Goal: Navigation & Orientation: Find specific page/section

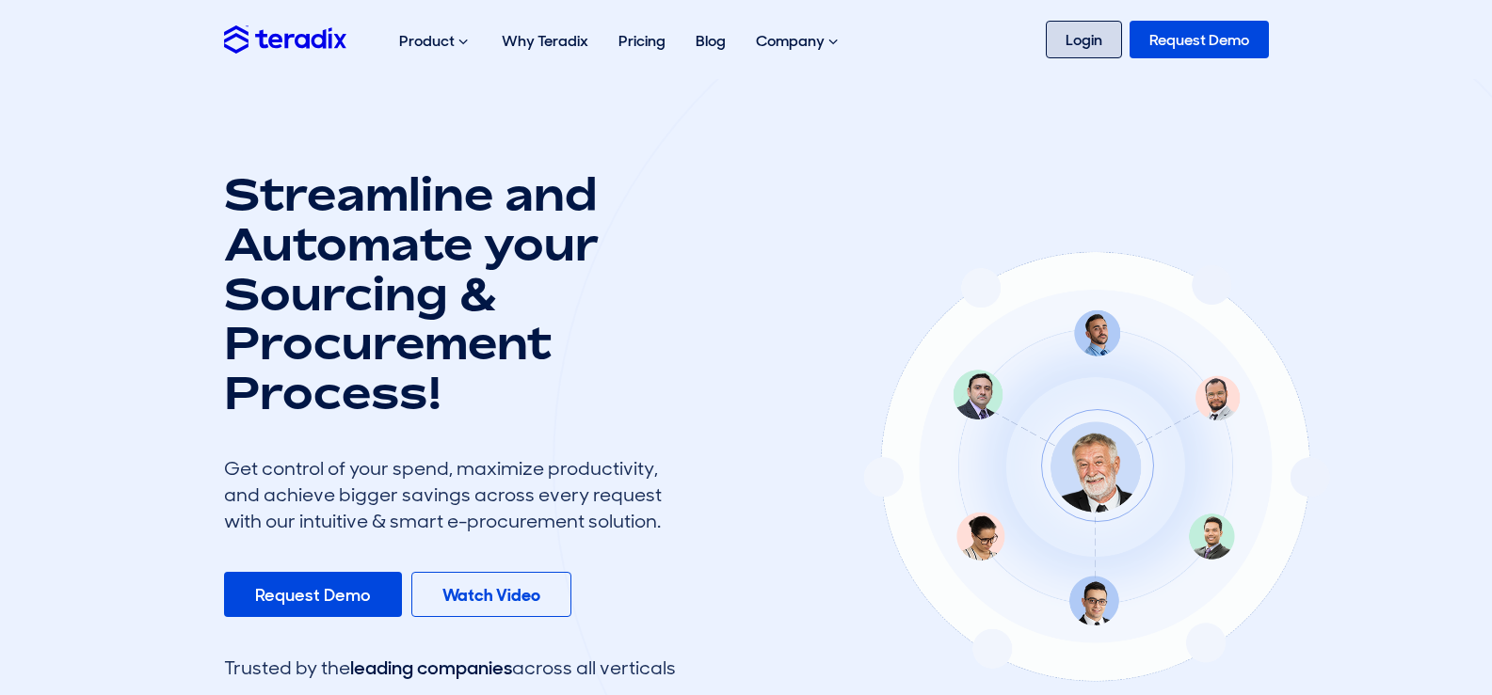
click at [1073, 43] on link "Login" at bounding box center [1083, 40] width 76 height 38
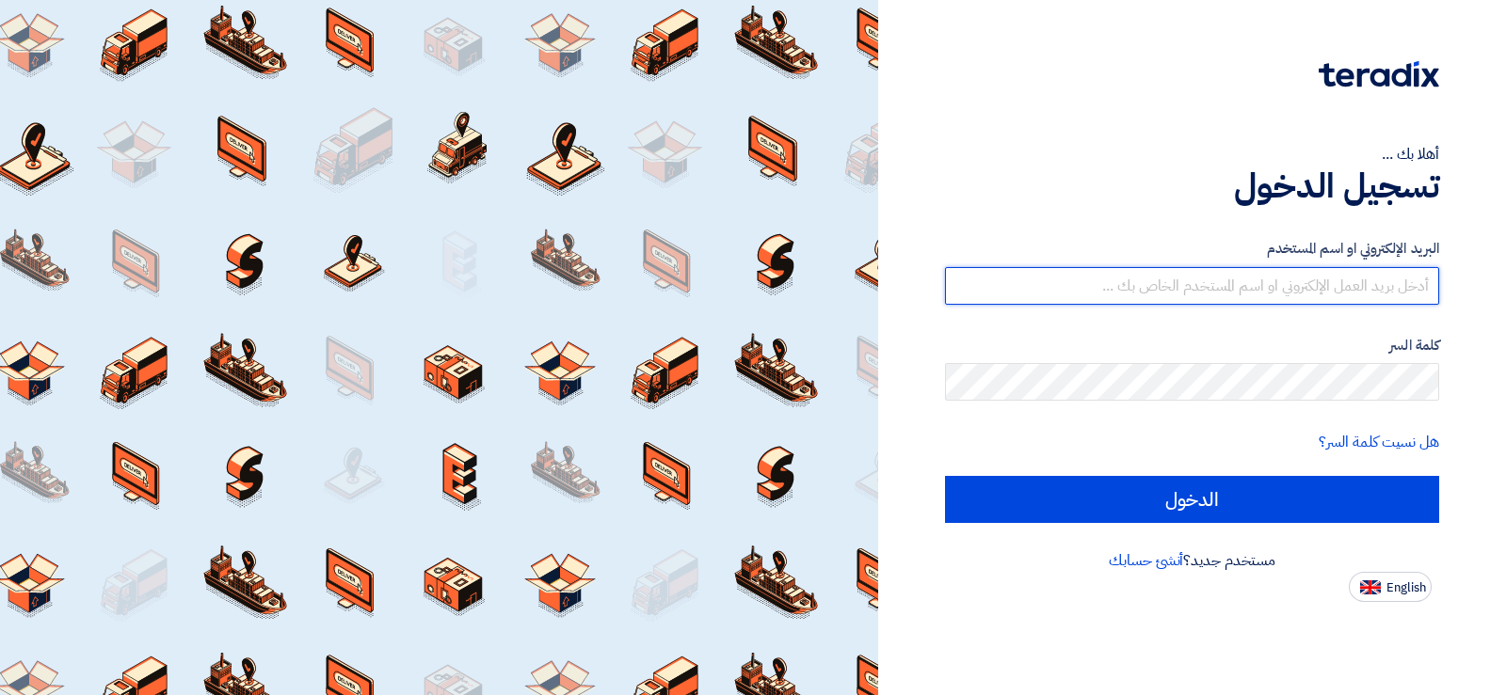
click at [1266, 290] on input "text" at bounding box center [1192, 286] width 494 height 38
type input "[EMAIL_ADDRESS][DOMAIN_NAME]"
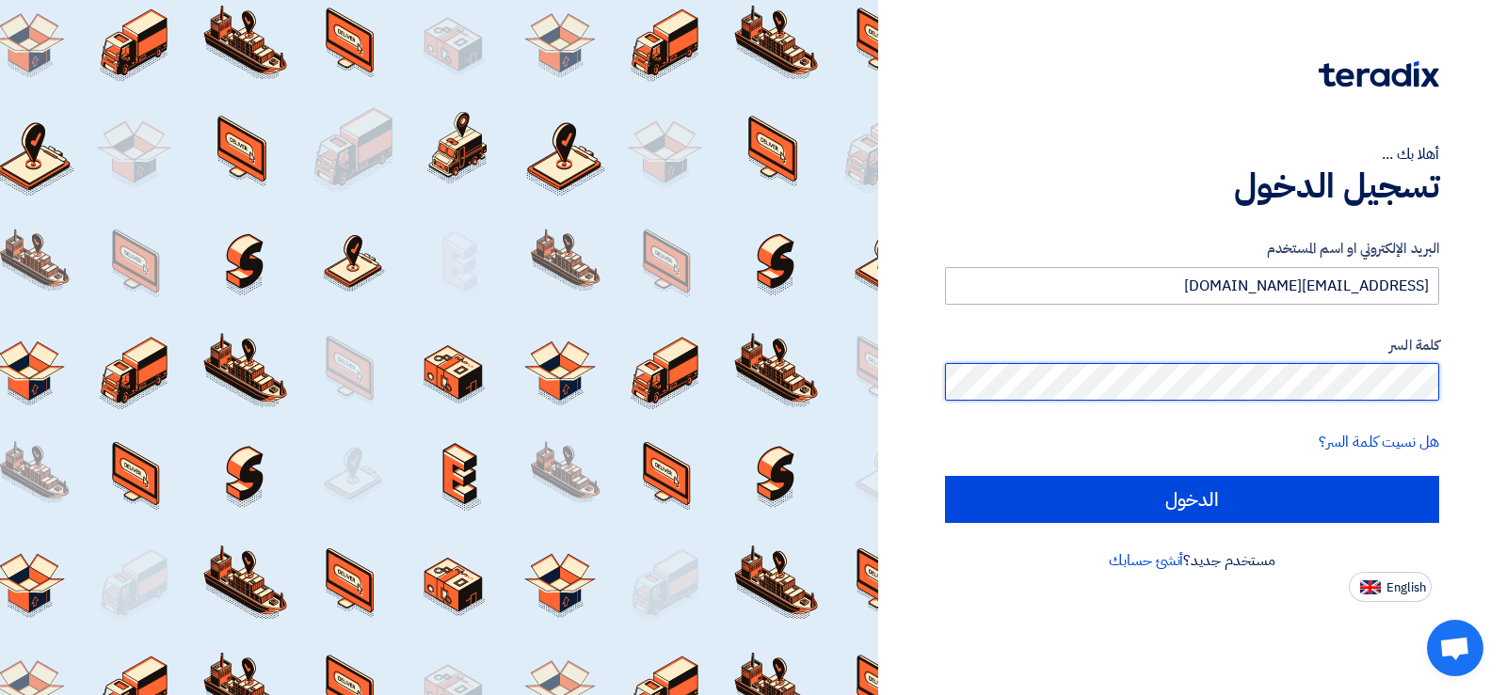
click at [945, 476] on input "الدخول" at bounding box center [1192, 499] width 494 height 47
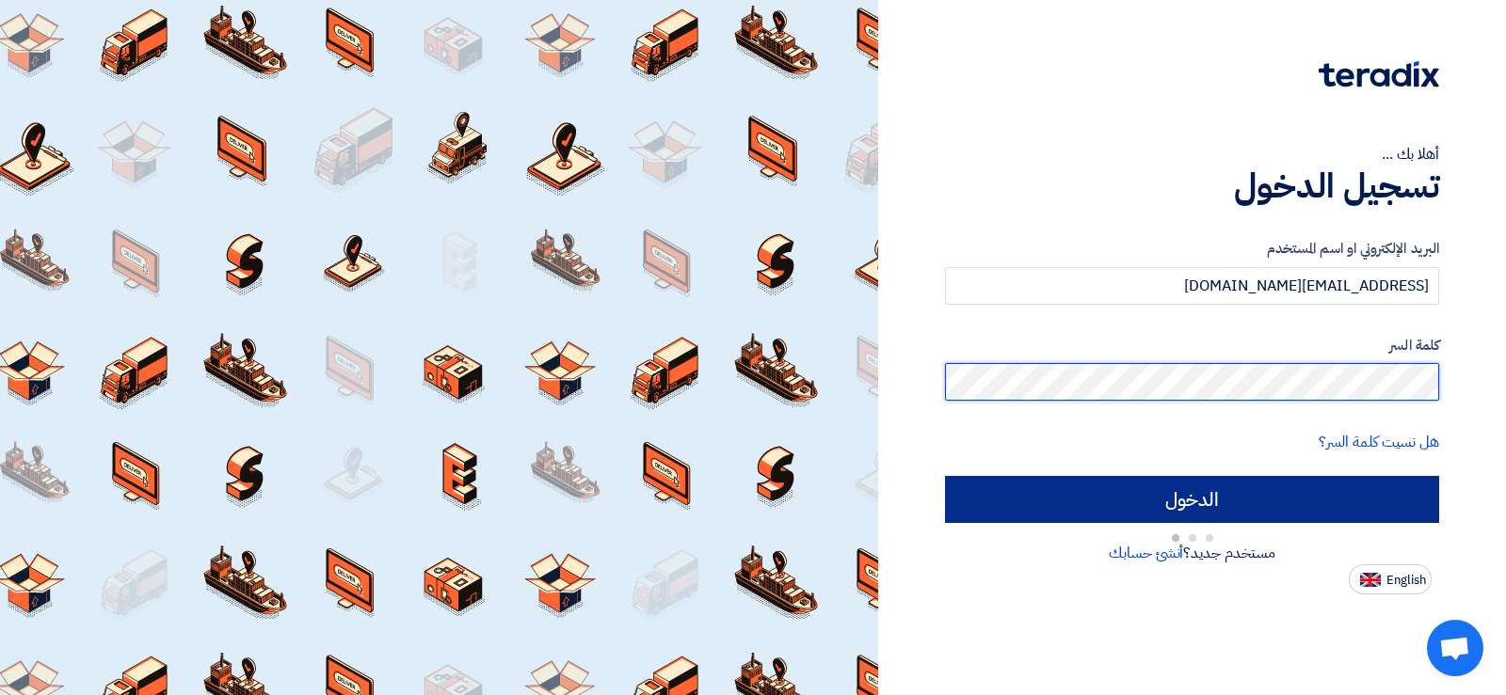
type input "Sign in"
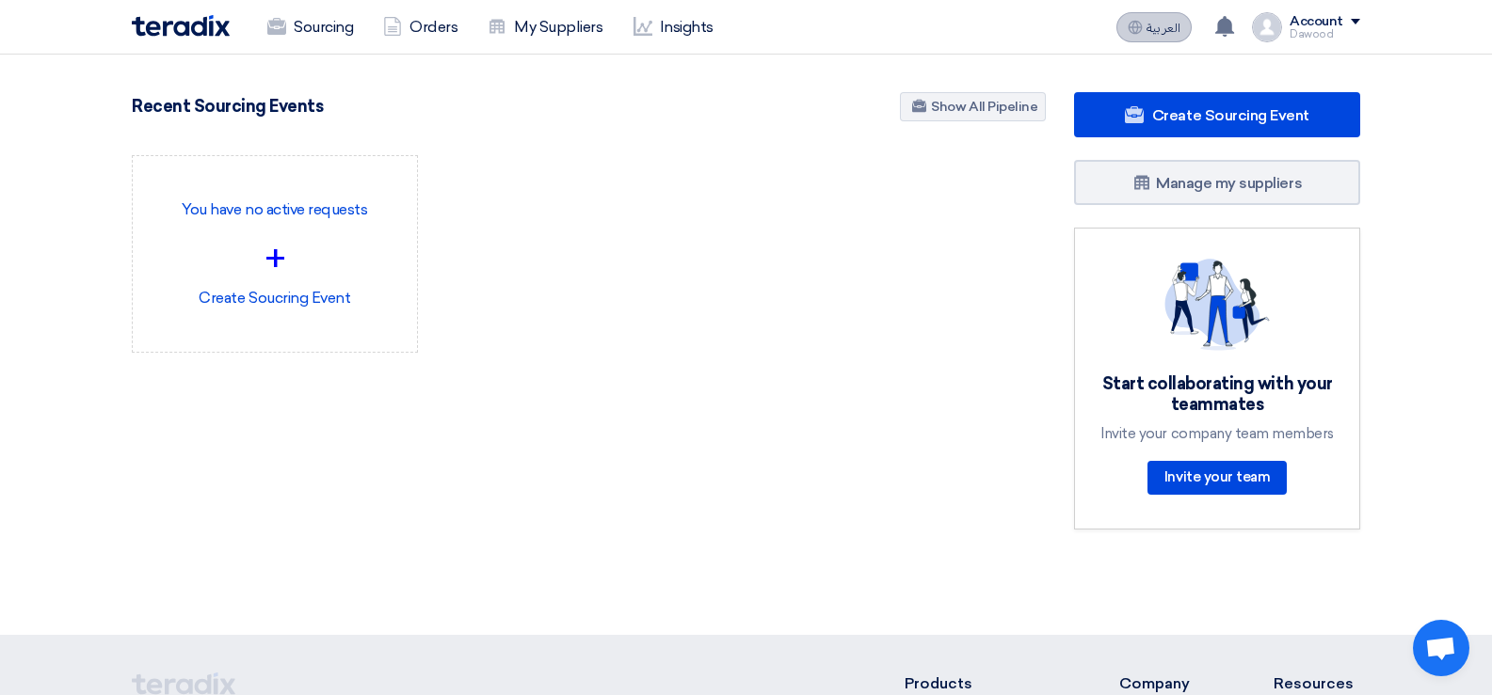
click at [1178, 18] on button "العربية ع" at bounding box center [1153, 27] width 75 height 30
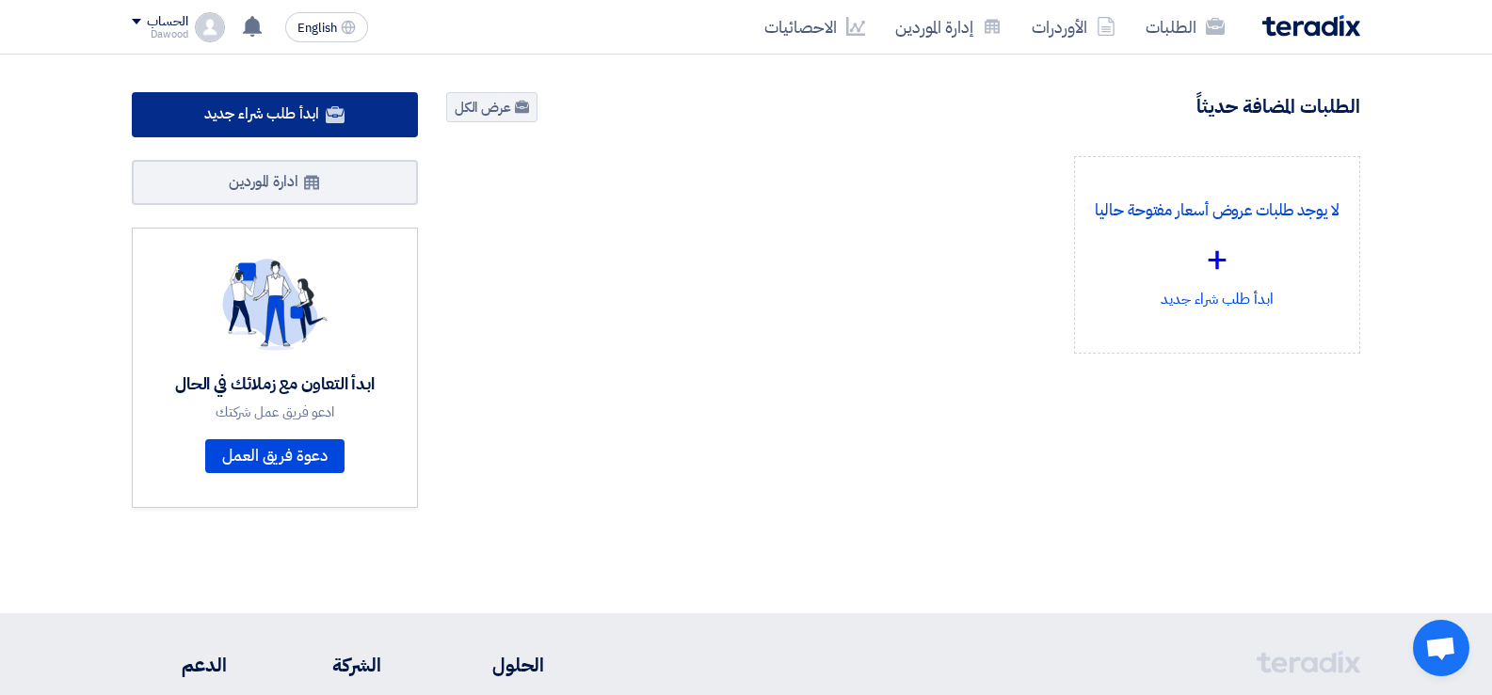
click at [363, 123] on link "ابدأ طلب شراء جديد" at bounding box center [275, 114] width 286 height 45
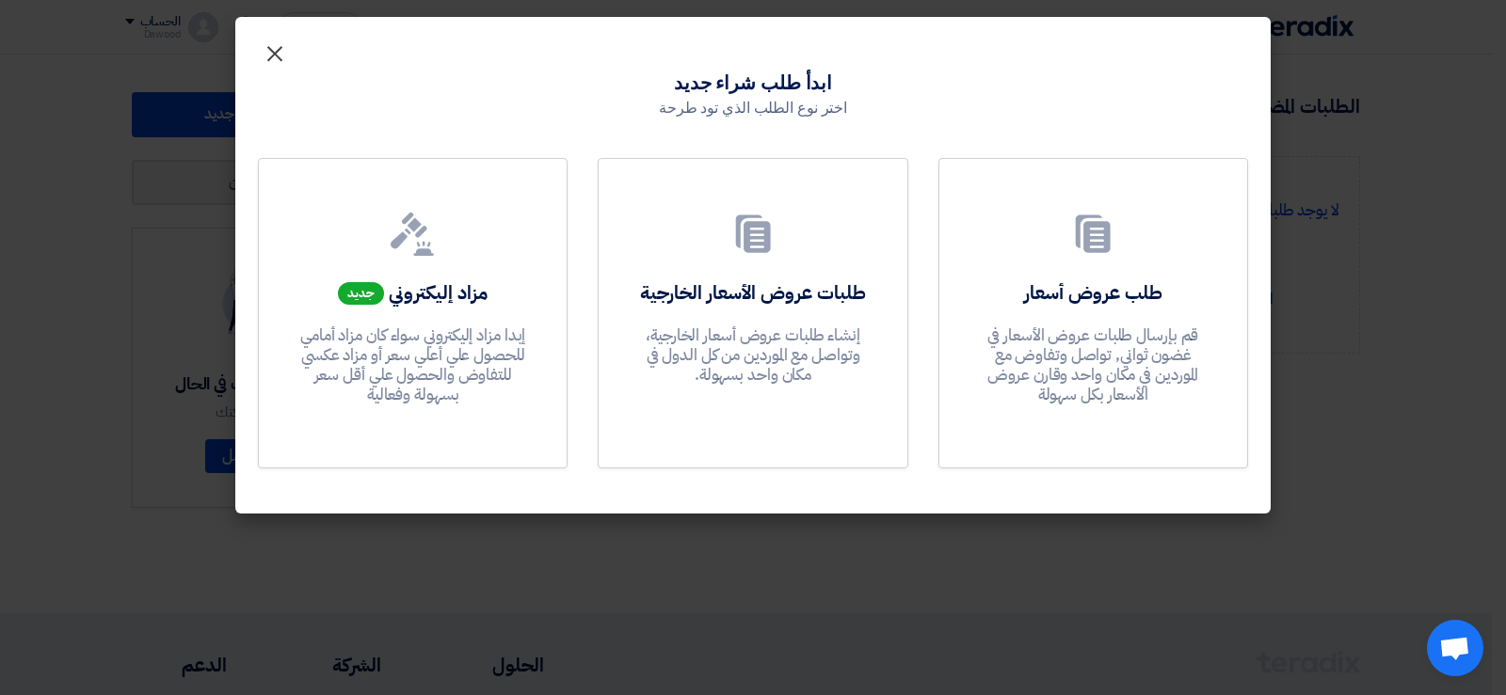
click at [276, 56] on span "×" at bounding box center [274, 52] width 23 height 56
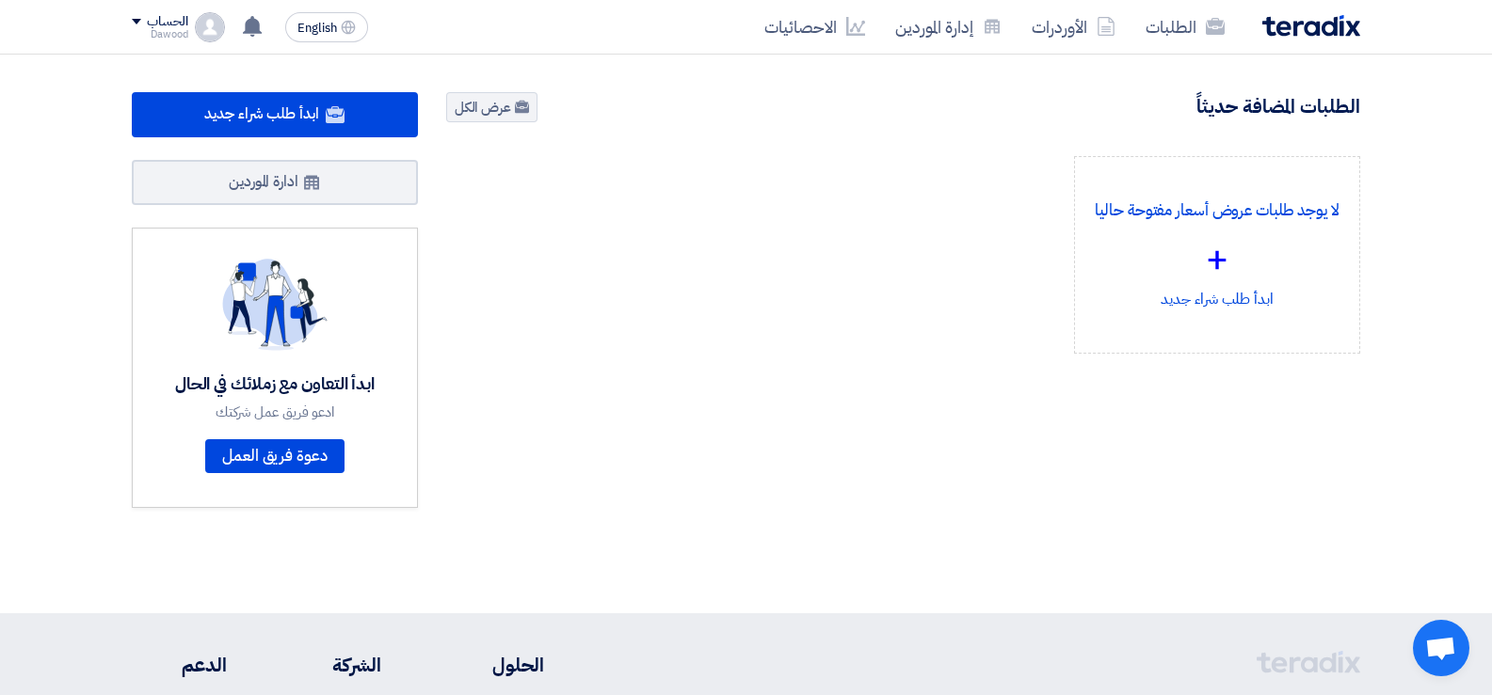
click at [136, 24] on div "الحساب" at bounding box center [160, 22] width 56 height 16
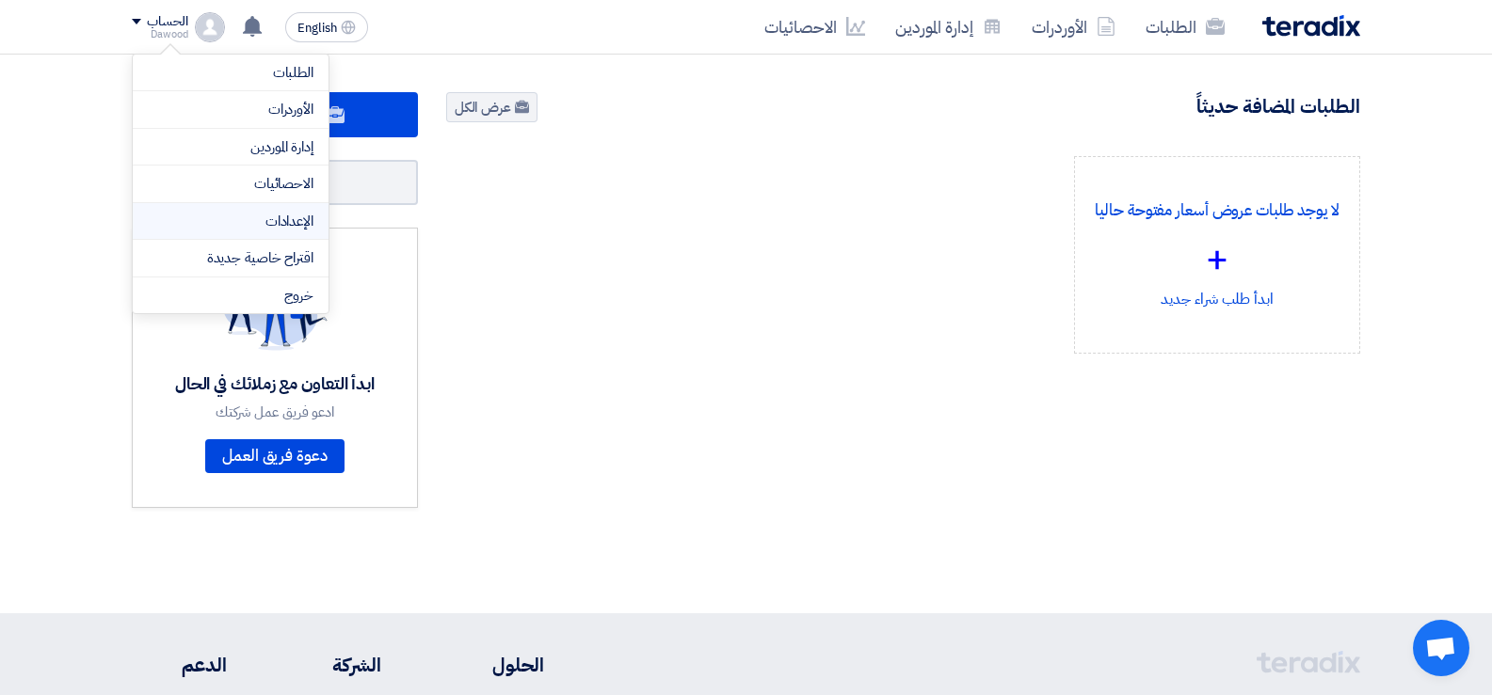
click at [308, 229] on link "الإعدادات" at bounding box center [231, 222] width 166 height 22
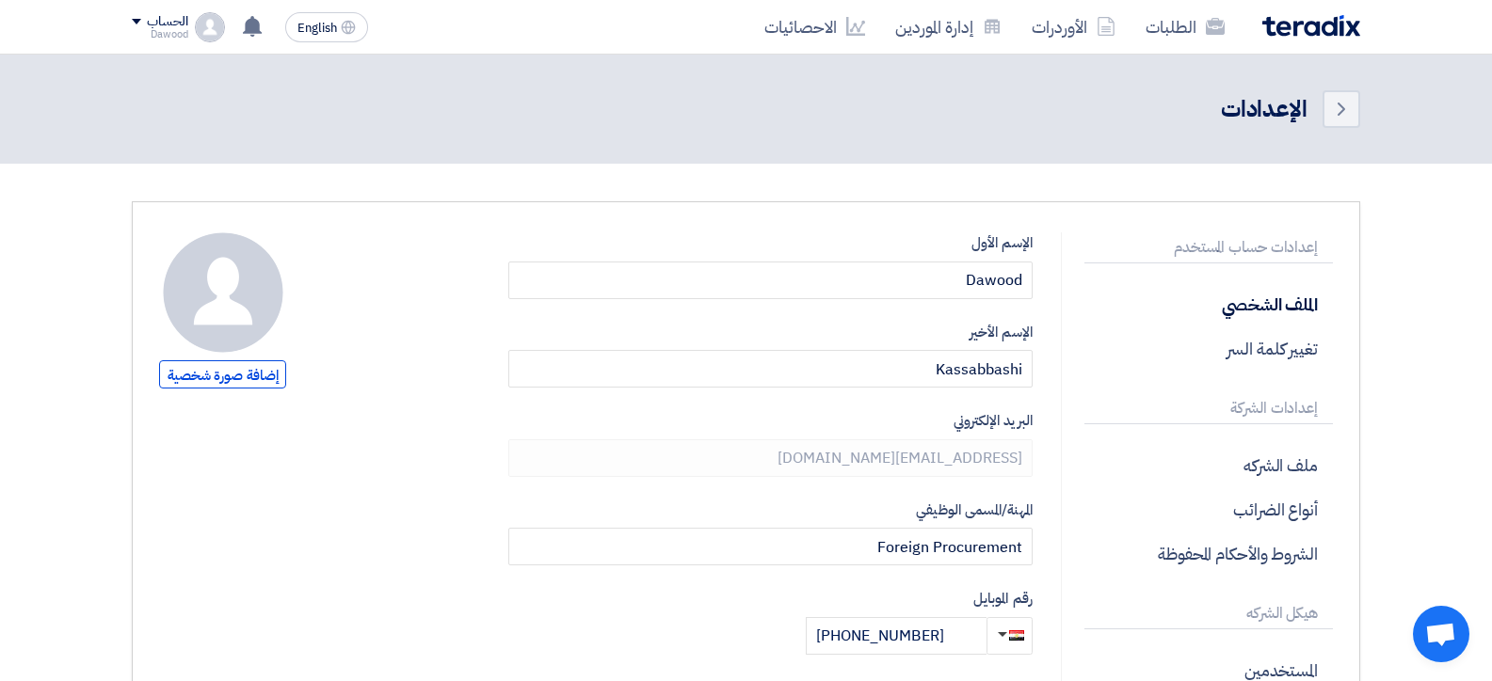
click at [1324, 22] on img at bounding box center [1311, 26] width 98 height 22
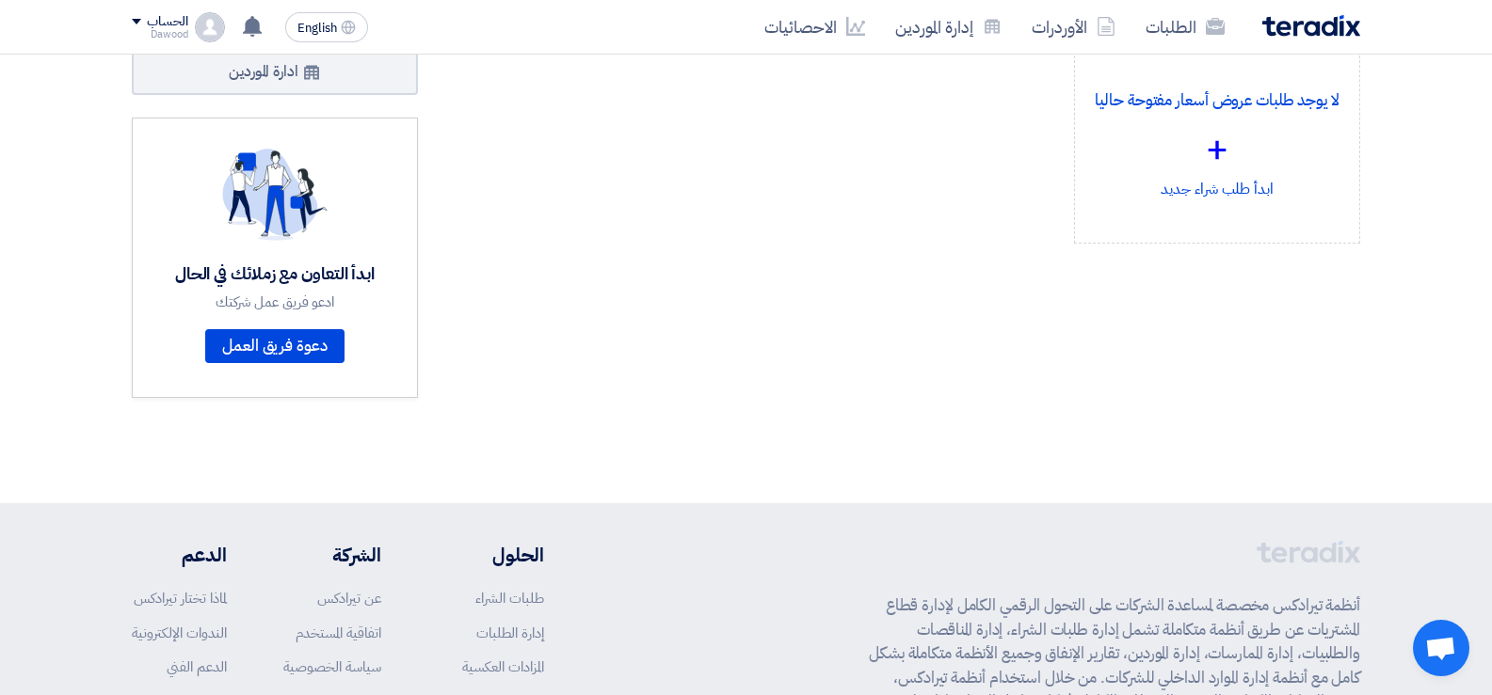
scroll to position [350, 0]
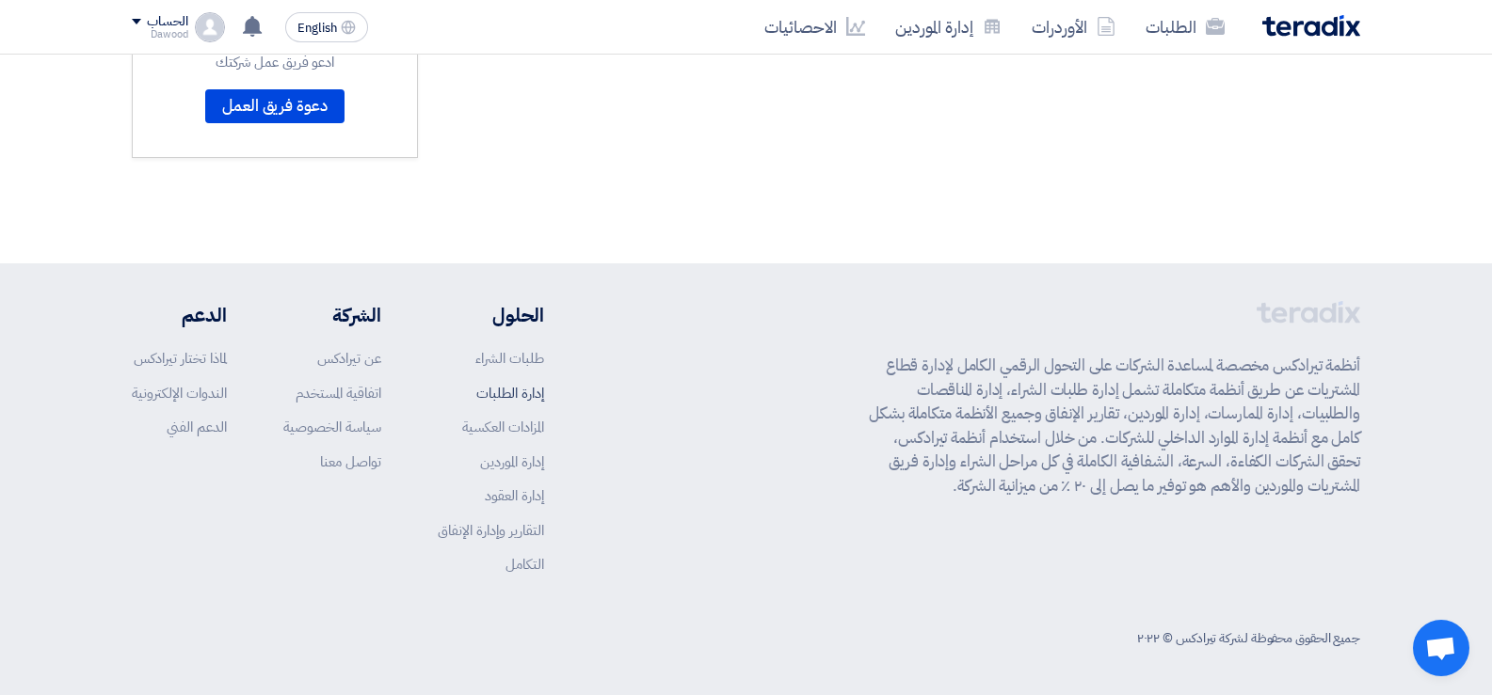
click at [533, 390] on link "إدارة الطلبات" at bounding box center [510, 393] width 68 height 21
